Goal: Transaction & Acquisition: Obtain resource

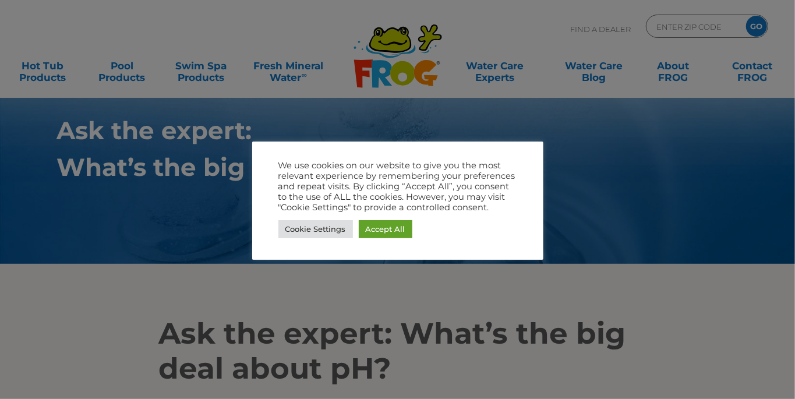
click at [391, 225] on link "Accept All" at bounding box center [386, 229] width 54 height 18
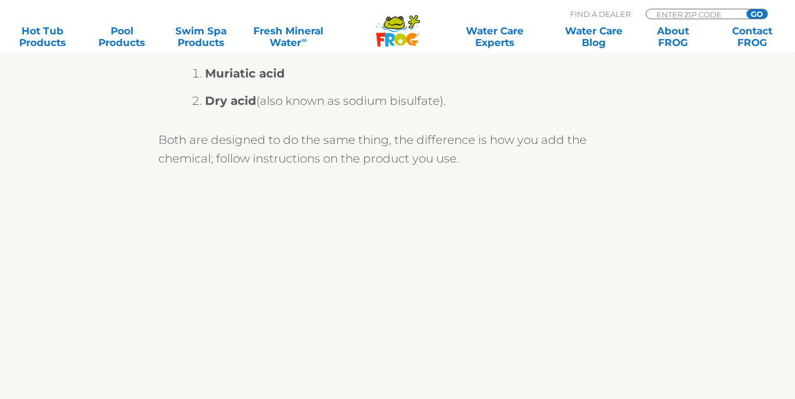
scroll to position [1615, 0]
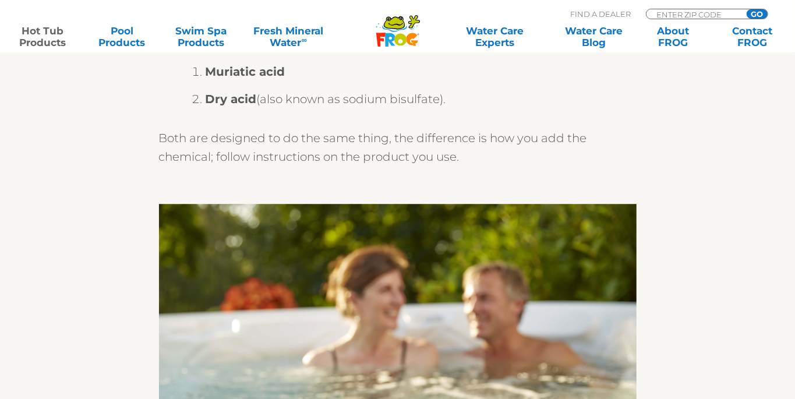
click at [44, 35] on link "Hot Tub Products" at bounding box center [43, 36] width 62 height 23
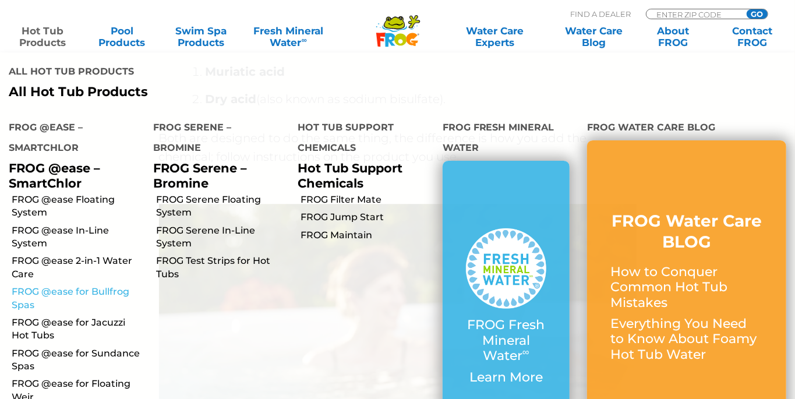
click at [67, 285] on link "FROG @ease for Bullfrog Spas" at bounding box center [78, 298] width 133 height 26
click at [94, 285] on link "FROG @ease for Bullfrog Spas" at bounding box center [78, 298] width 133 height 26
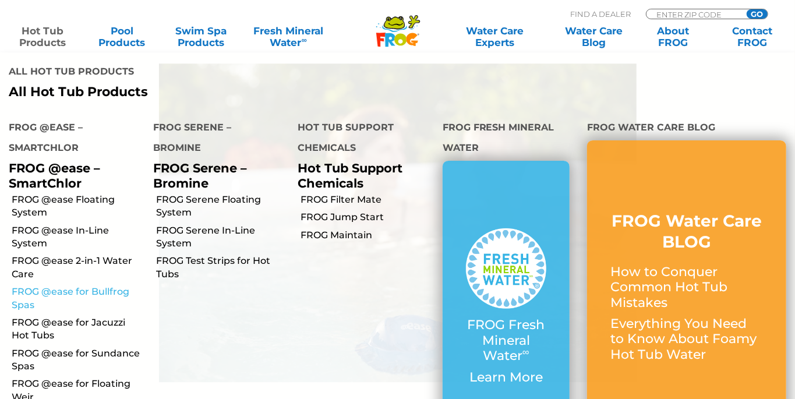
scroll to position [1762, 0]
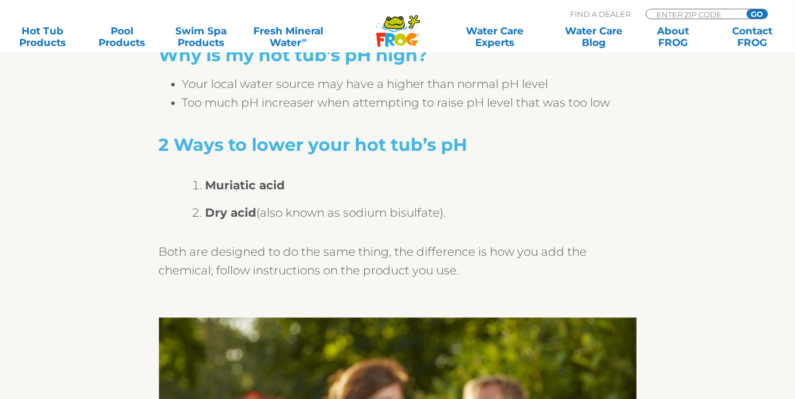
scroll to position [1502, 0]
click at [53, 26] on link "Hot Tub Products" at bounding box center [43, 36] width 62 height 23
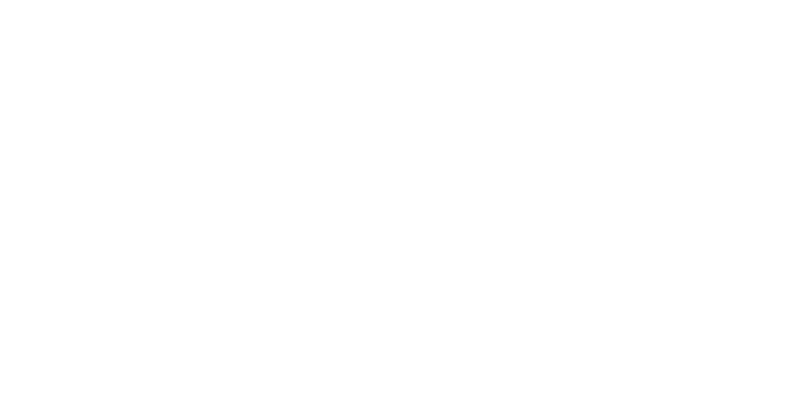
click at [0, 0] on html at bounding box center [0, 0] width 0 height 0
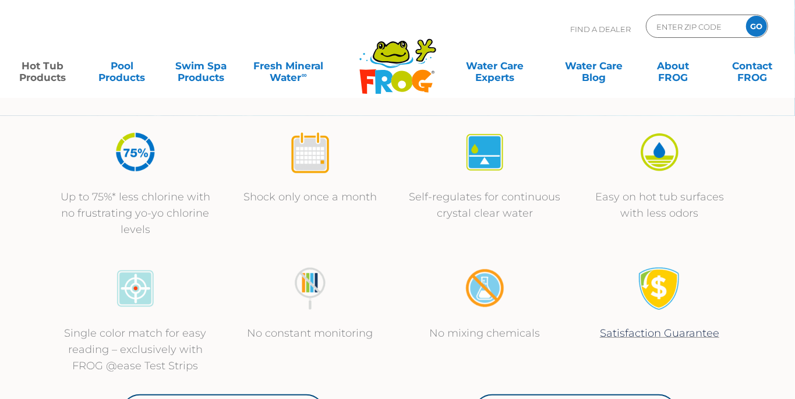
scroll to position [364, 0]
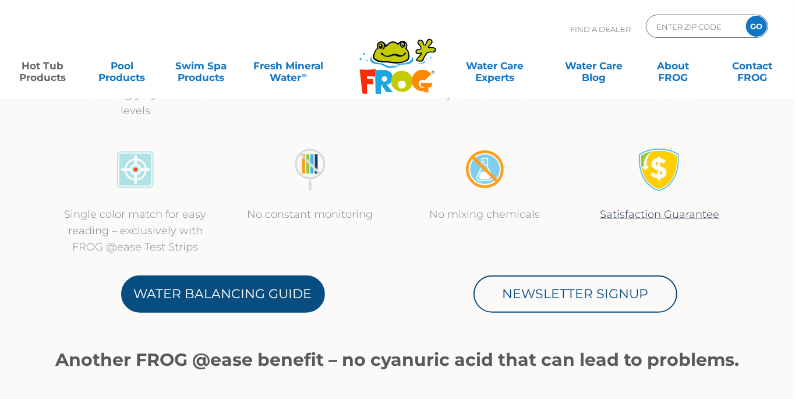
click at [262, 304] on link "Water Balancing Guide" at bounding box center [223, 294] width 204 height 37
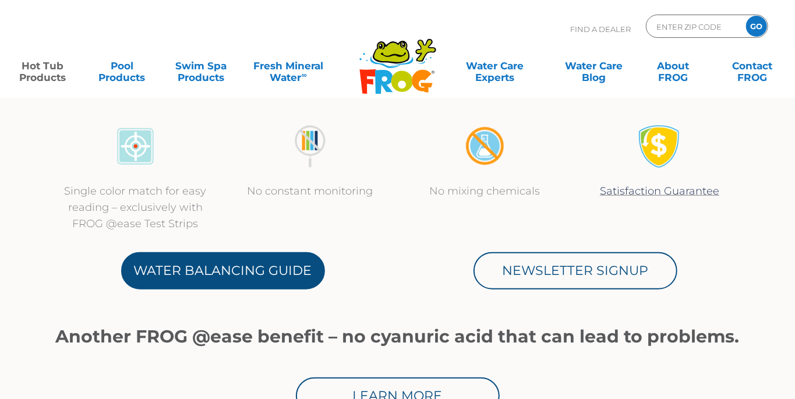
scroll to position [538, 0]
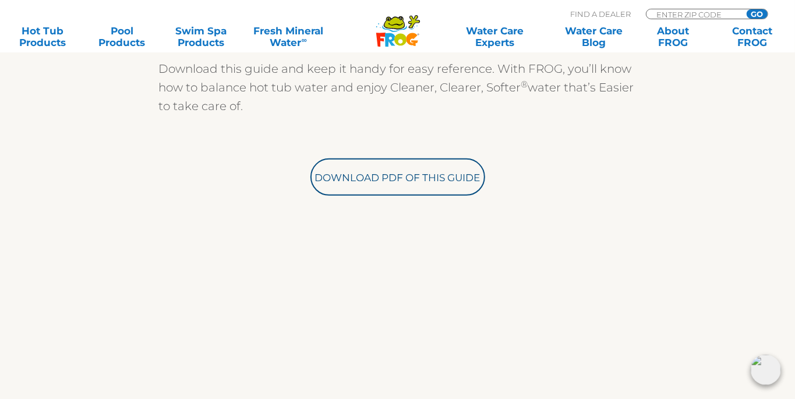
scroll to position [404, 0]
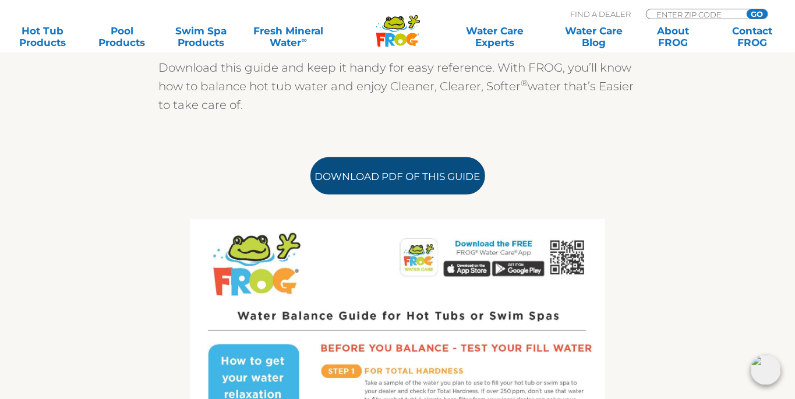
click at [441, 177] on link "Download PDF of this Guide" at bounding box center [397, 175] width 175 height 37
